Goal: Find specific page/section: Find specific page/section

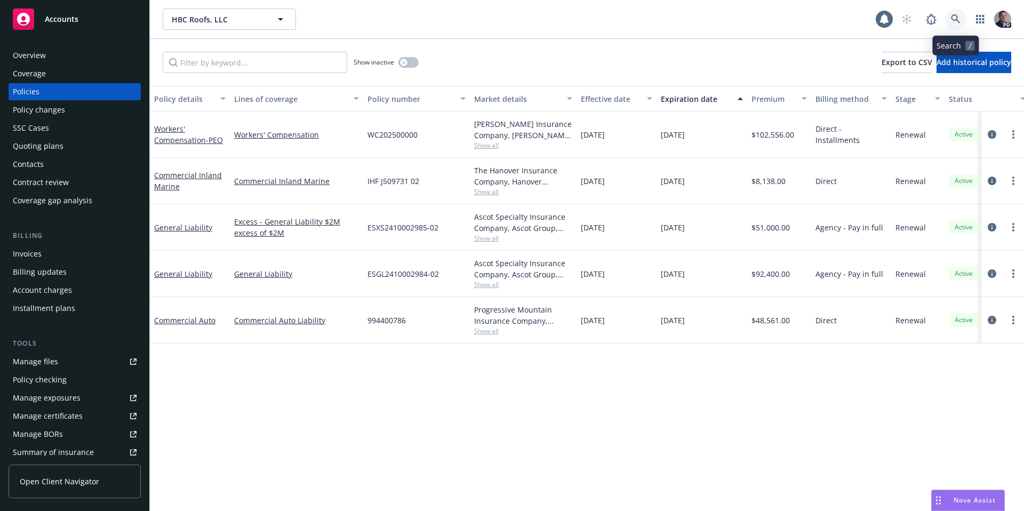
click at [960, 20] on icon at bounding box center [956, 19] width 10 height 10
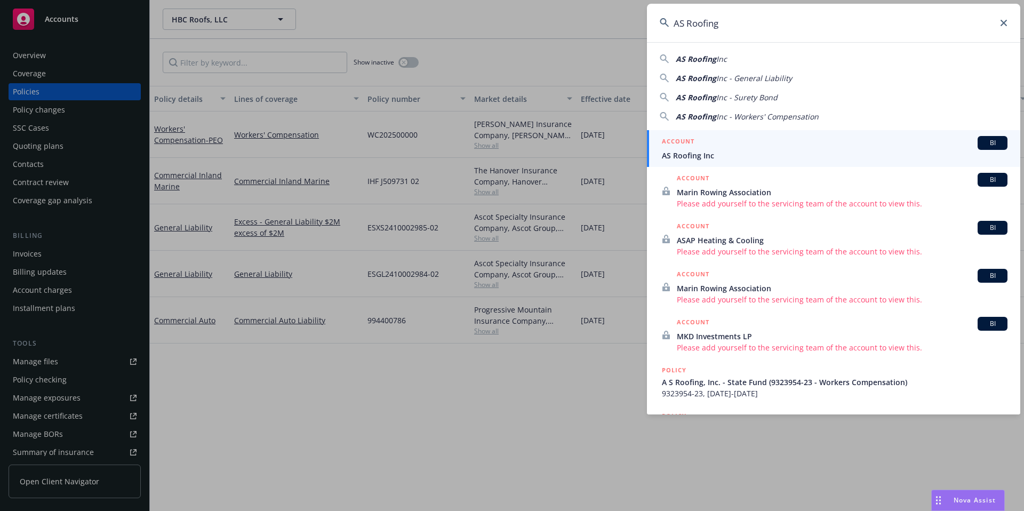
type input "AS Roofing"
click at [684, 156] on span "AS Roofing Inc" at bounding box center [835, 155] width 346 height 11
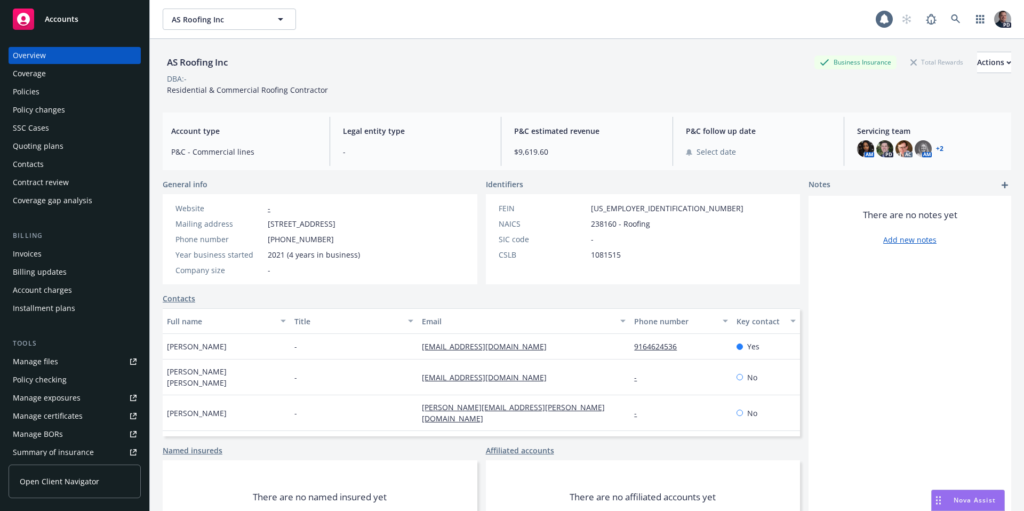
click at [41, 84] on div "Policies" at bounding box center [75, 91] width 124 height 17
